Goal: Information Seeking & Learning: Learn about a topic

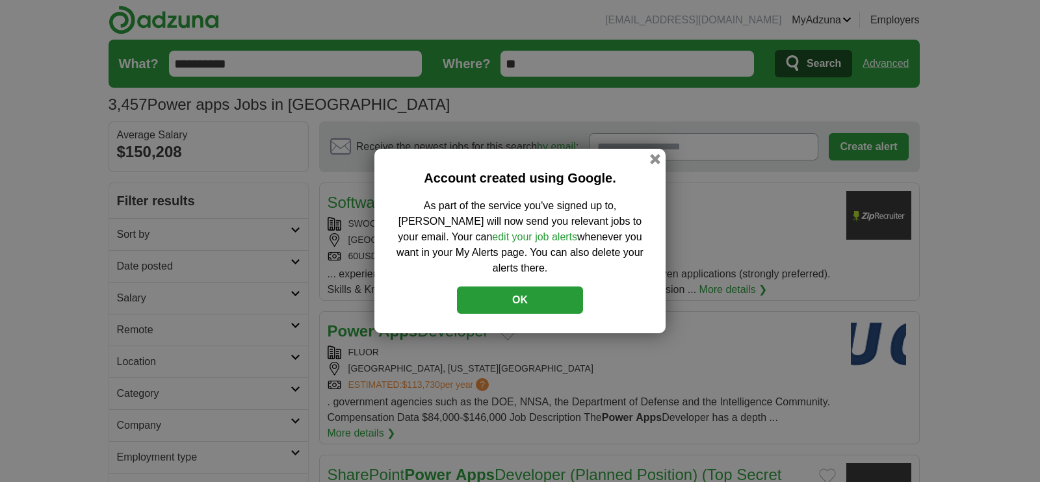
click at [544, 287] on button "OK" at bounding box center [520, 300] width 126 height 27
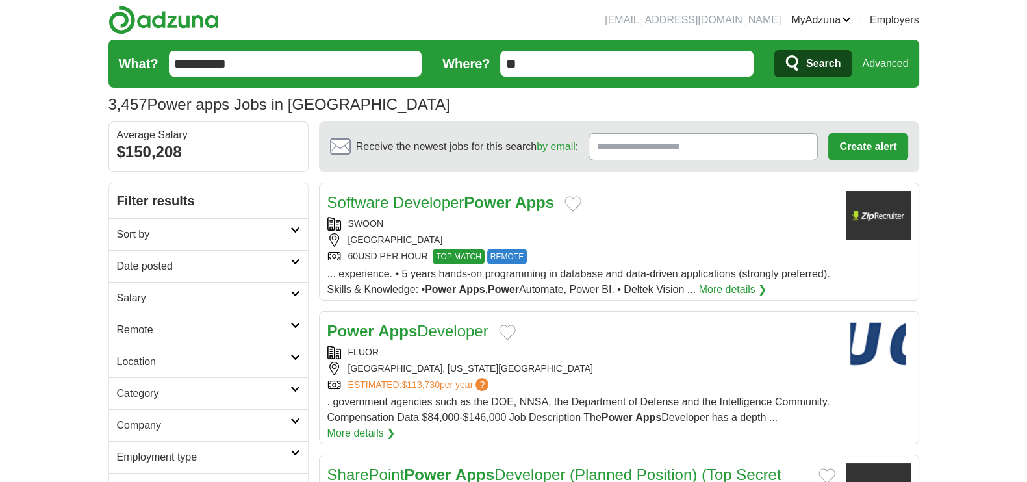
click at [292, 325] on icon at bounding box center [295, 325] width 10 height 6
click at [172, 362] on link "Remote jobs" at bounding box center [146, 360] width 58 height 11
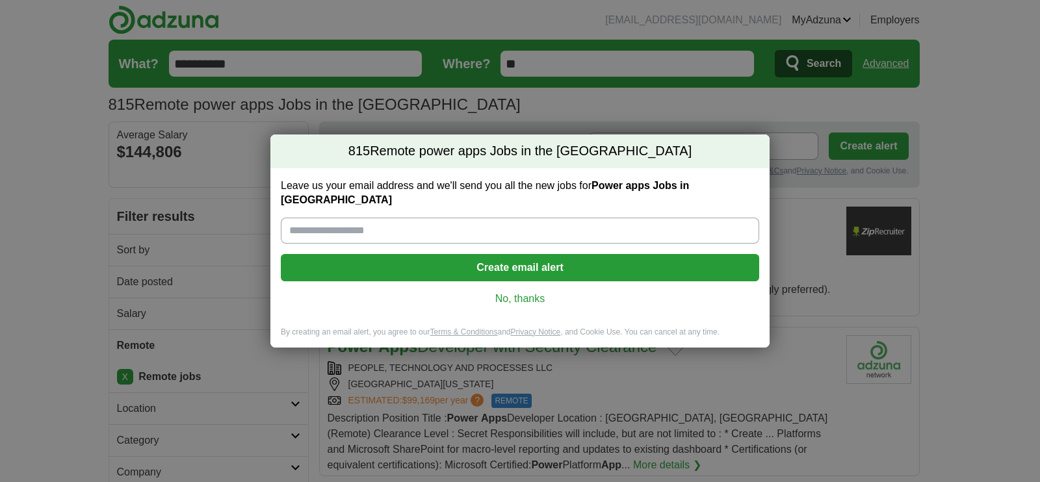
click at [510, 292] on link "No, thanks" at bounding box center [519, 299] width 457 height 14
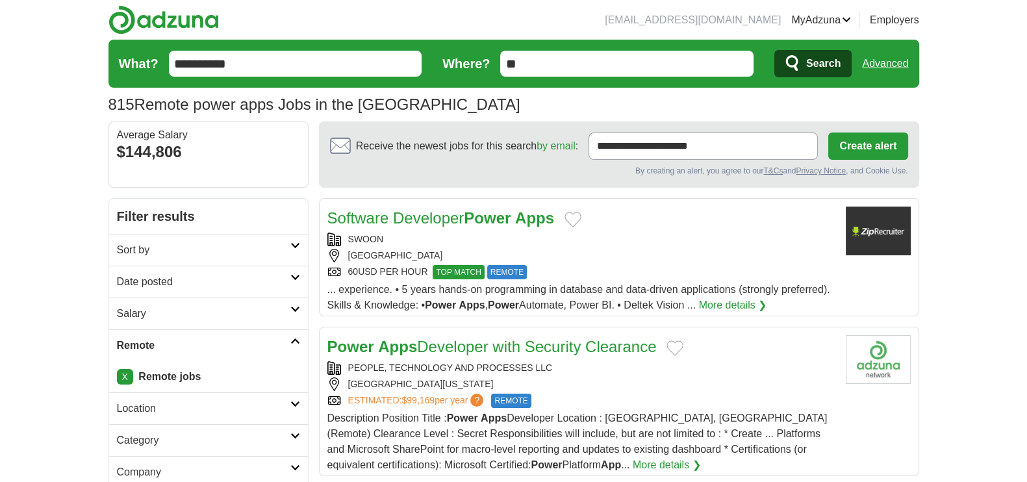
click at [297, 274] on icon at bounding box center [295, 277] width 10 height 6
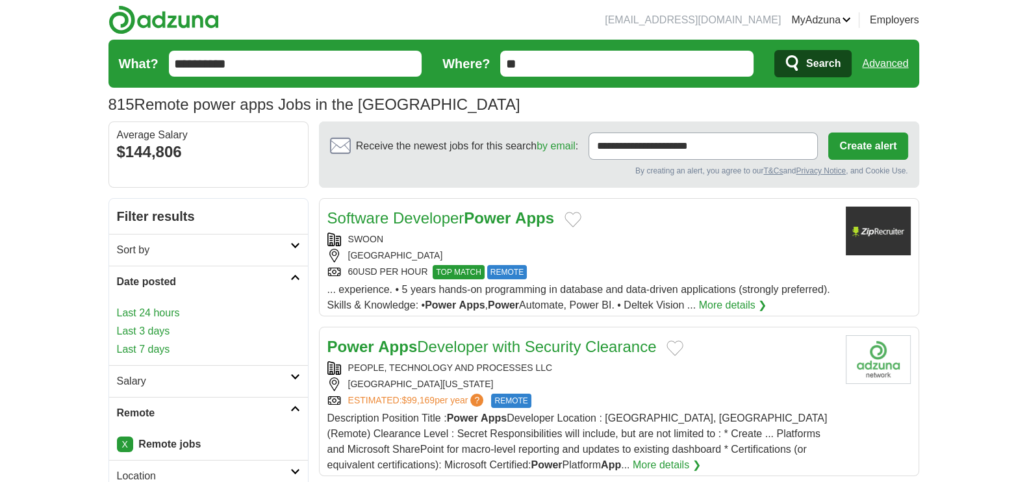
click at [159, 311] on link "Last 24 hours" at bounding box center [208, 313] width 183 height 16
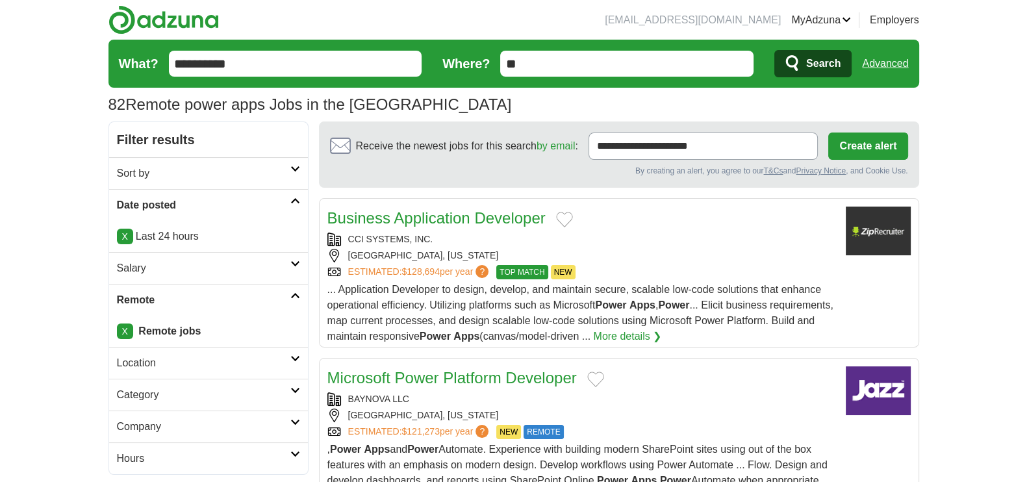
click at [463, 214] on link "Business Application Developer" at bounding box center [436, 218] width 218 height 18
click at [445, 372] on link "Microsoft Power Platform Developer" at bounding box center [452, 378] width 250 height 18
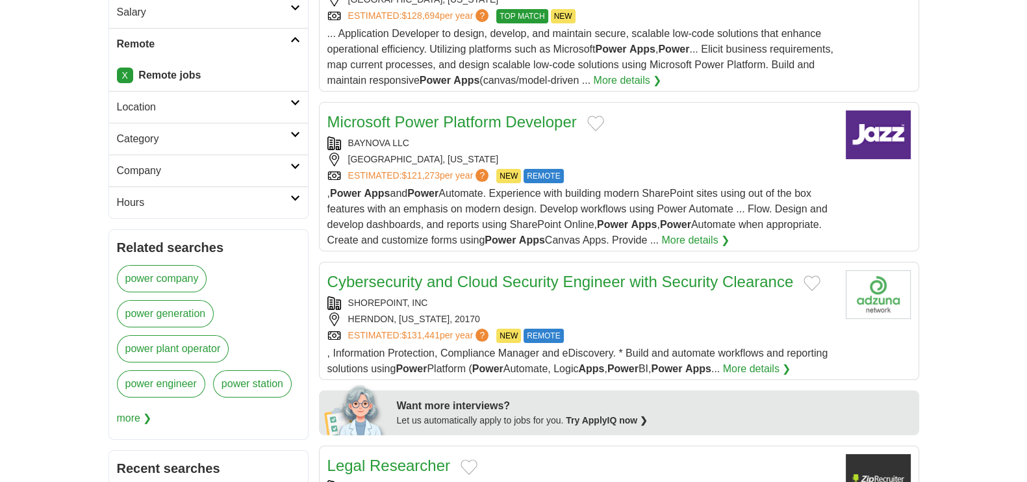
scroll to position [259, 0]
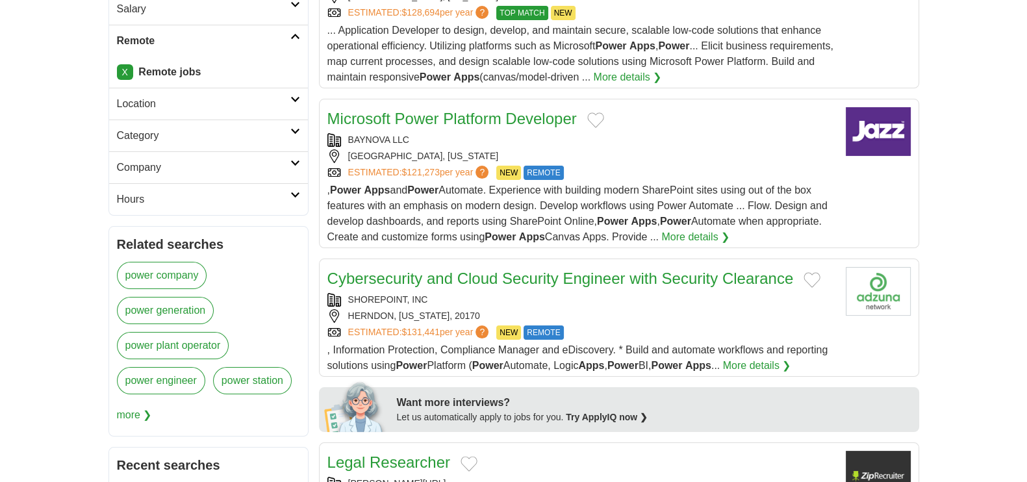
click at [520, 271] on link "Cybersecurity and Cloud Security Engineer with Security Clearance" at bounding box center [560, 279] width 467 height 18
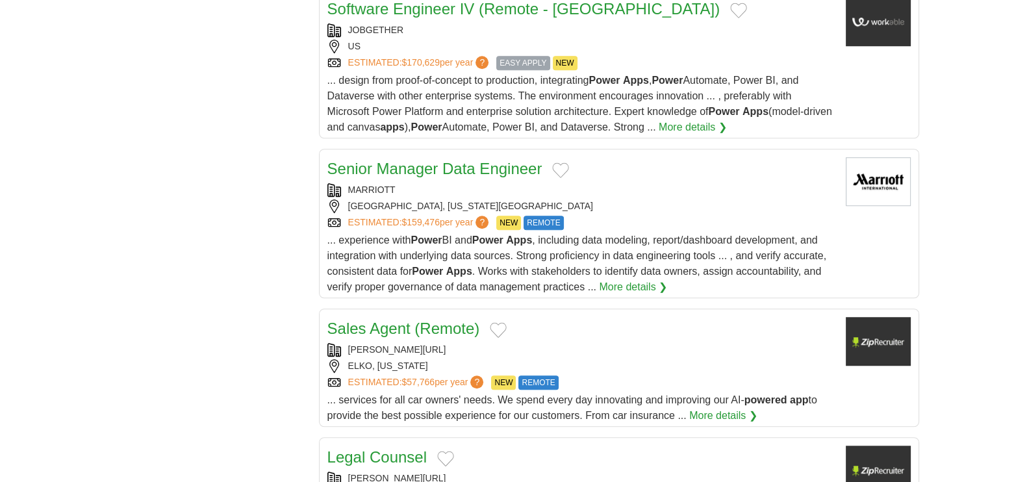
scroll to position [1299, 0]
